Goal: Transaction & Acquisition: Download file/media

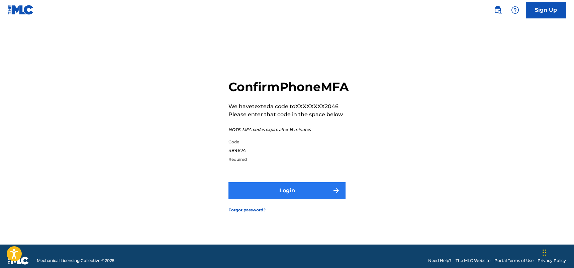
click at [296, 198] on button "Login" at bounding box center [286, 190] width 117 height 17
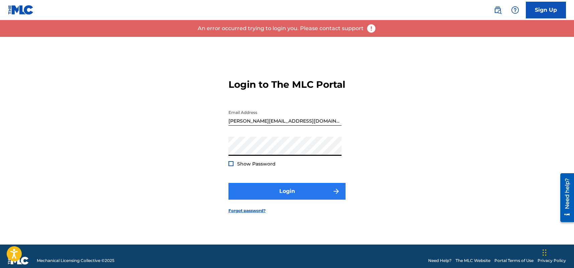
click at [285, 194] on button "Login" at bounding box center [286, 191] width 117 height 17
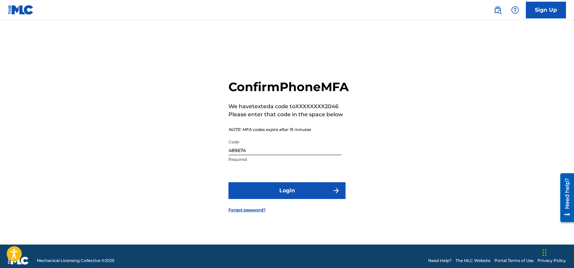
click at [249, 155] on input "489674" at bounding box center [284, 145] width 113 height 19
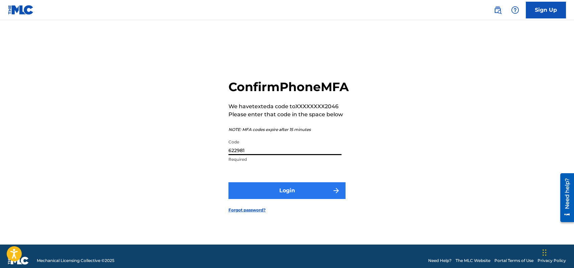
type input "622981"
click at [261, 195] on button "Login" at bounding box center [286, 190] width 117 height 17
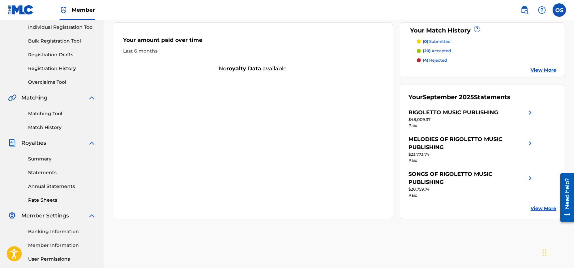
scroll to position [85, 0]
click at [47, 171] on link "Statements" at bounding box center [62, 172] width 68 height 7
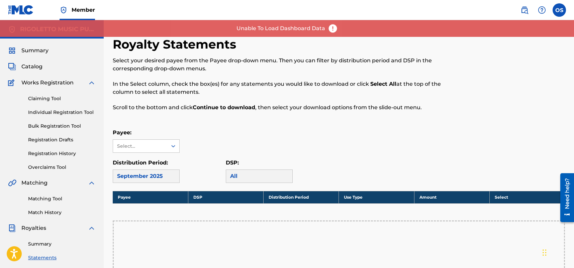
click at [160, 177] on div "September 2025" at bounding box center [146, 175] width 67 height 13
click at [146, 143] on div "Select..." at bounding box center [139, 145] width 45 height 7
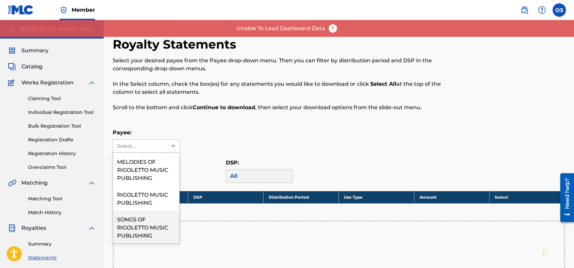
click at [139, 229] on div "SONGS OF RIGOLETTO MUSIC PUBLISHING" at bounding box center [146, 226] width 66 height 33
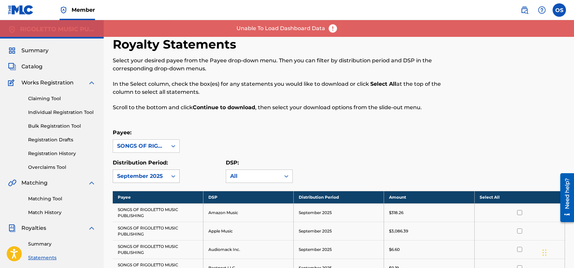
click at [130, 176] on div "September 2025" at bounding box center [146, 175] width 67 height 13
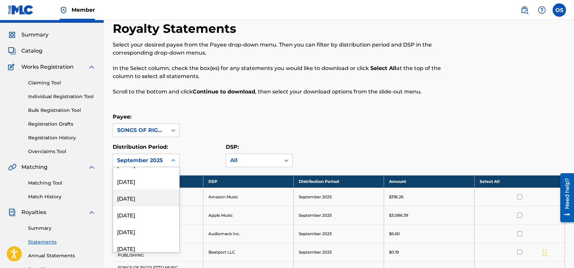
scroll to position [28, 0]
click at [142, 230] on div "[DATE]" at bounding box center [146, 230] width 66 height 17
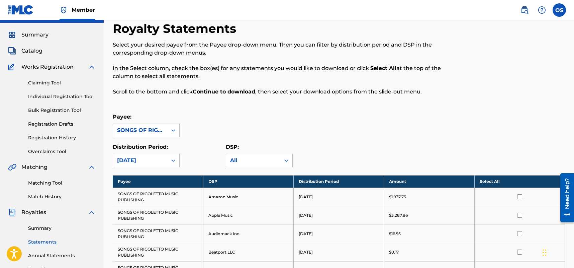
click at [370, 143] on div "Distribution Period: [DATE] DSP: All" at bounding box center [339, 155] width 452 height 24
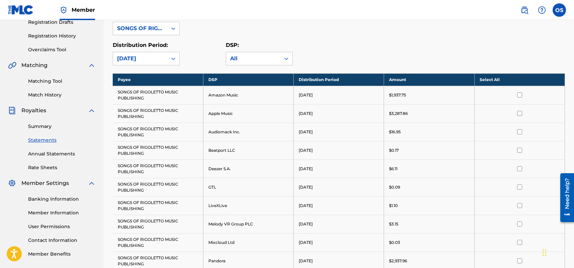
scroll to position [86, 0]
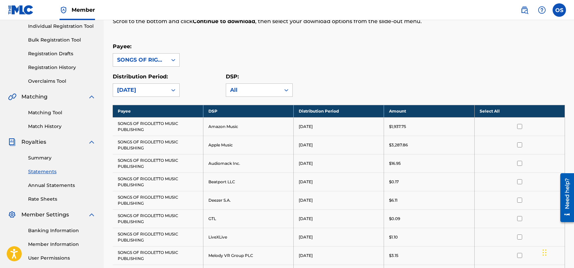
click at [496, 113] on th "Select All" at bounding box center [519, 111] width 90 height 12
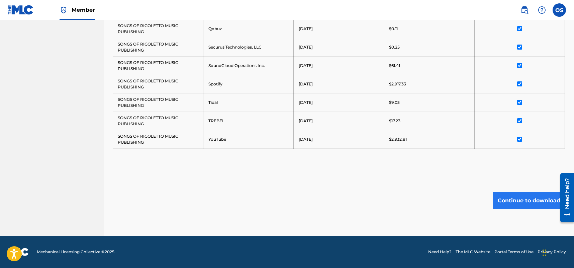
scroll to position [367, 0]
click at [530, 200] on button "Continue to download" at bounding box center [529, 200] width 72 height 17
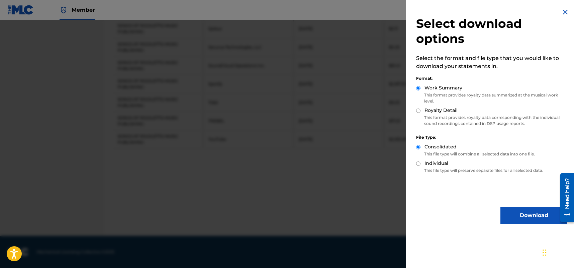
click at [418, 110] on input "Royalty Detail" at bounding box center [418, 110] width 4 height 4
radio input "true"
click at [527, 213] on button "Download" at bounding box center [533, 215] width 67 height 17
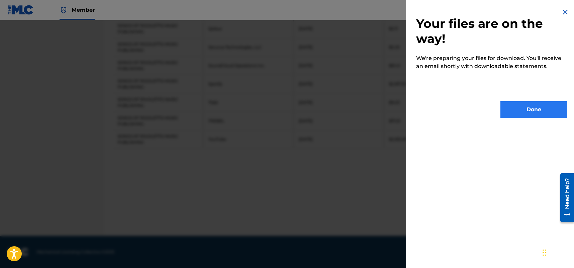
click at [516, 106] on button "Done" at bounding box center [533, 109] width 67 height 17
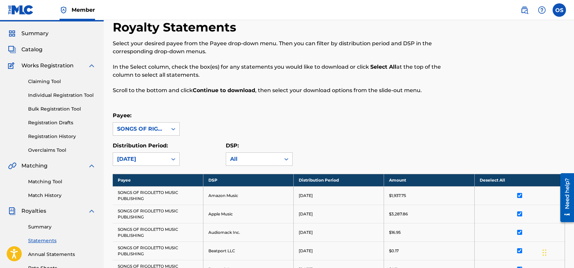
scroll to position [15, 0]
